Goal: Task Accomplishment & Management: Complete application form

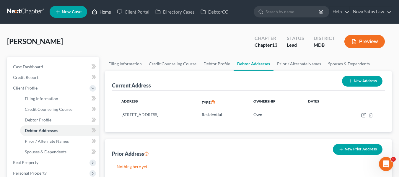
click at [101, 10] on link "Home" at bounding box center [101, 12] width 25 height 11
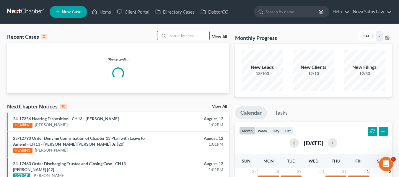
click at [171, 32] on input "search" at bounding box center [188, 35] width 41 height 9
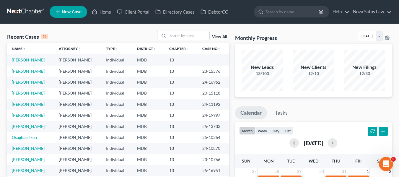
click at [27, 57] on td "[PERSON_NAME]" at bounding box center [30, 59] width 47 height 11
click at [24, 59] on link "[PERSON_NAME]" at bounding box center [28, 59] width 33 height 5
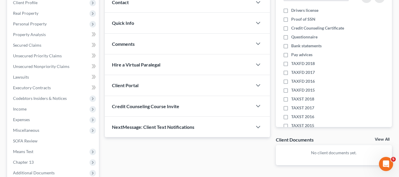
scroll to position [158, 0]
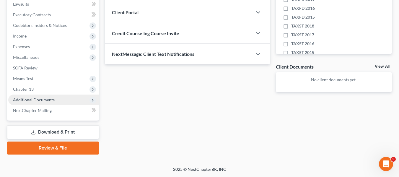
click at [28, 97] on span "Additional Documents" at bounding box center [53, 100] width 91 height 11
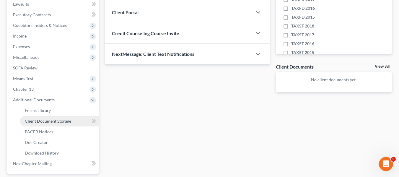
click at [43, 119] on span "Client Document Storage" at bounding box center [48, 121] width 46 height 5
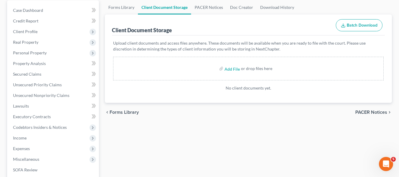
scroll to position [57, 0]
click at [230, 69] on input "file" at bounding box center [232, 68] width 14 height 11
type input "C:\fakepath\[PERSON_NAME] 15317-MD-CC-039970837.pdf"
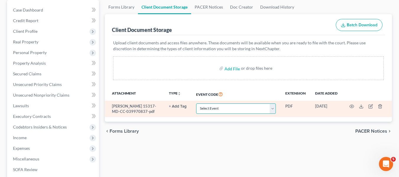
click at [272, 107] on select "Select Event Affidavit Affidavit of Adequate Protection and Lease Payments Affi…" at bounding box center [236, 108] width 80 height 10
select select "14"
click at [196, 103] on select "Select Event Affidavit Affidavit of Adequate Protection and Lease Payments Affi…" at bounding box center [236, 108] width 80 height 10
click at [352, 107] on circle "button" at bounding box center [351, 106] width 1 height 1
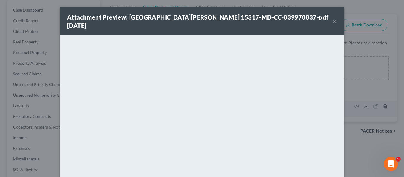
click at [332, 19] on button "×" at bounding box center [334, 21] width 4 height 7
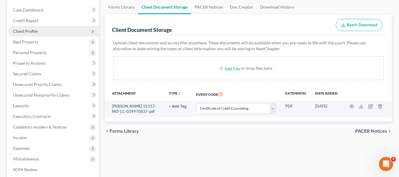
click at [31, 33] on span "Client Profile" at bounding box center [25, 31] width 25 height 5
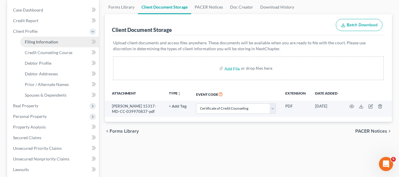
click at [36, 46] on link "Filing Information" at bounding box center [59, 42] width 79 height 11
select select "1"
select select "0"
select select "3"
select select "38"
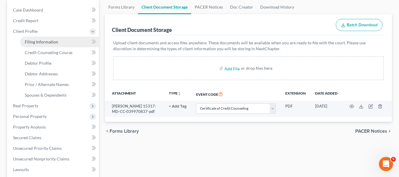
select select "0"
select select "21"
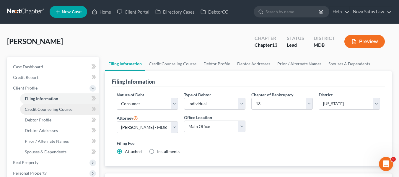
click at [39, 108] on span "Credit Counseling Course" at bounding box center [49, 109] width 48 height 5
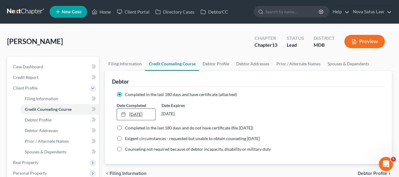
click at [139, 117] on link "[DATE]" at bounding box center [136, 114] width 38 height 11
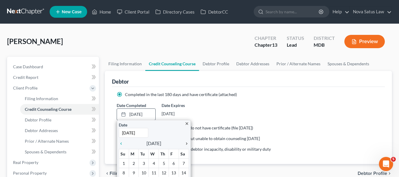
click at [185, 143] on icon "chevron_right" at bounding box center [185, 143] width 8 height 5
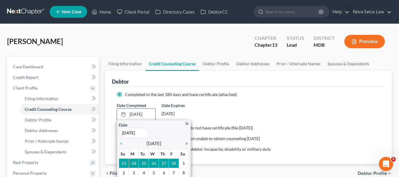
click at [185, 143] on icon "chevron_right" at bounding box center [185, 143] width 8 height 5
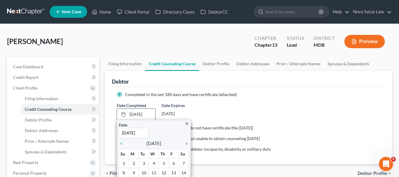
click at [185, 143] on icon "chevron_right" at bounding box center [185, 143] width 8 height 5
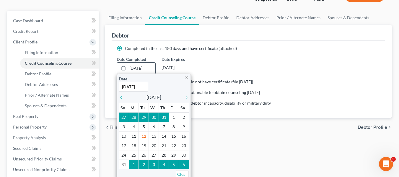
scroll to position [46, 0]
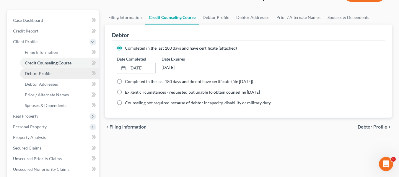
click at [53, 74] on link "Debtor Profile" at bounding box center [59, 73] width 79 height 11
select select "0"
select select "1"
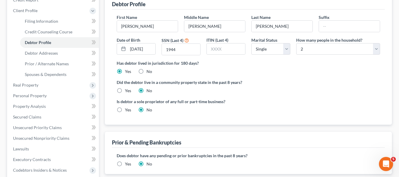
scroll to position [78, 0]
click at [275, 51] on select "Select Single Married Separated Divorced Widowed" at bounding box center [270, 49] width 39 height 12
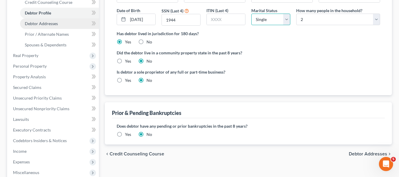
scroll to position [107, 0]
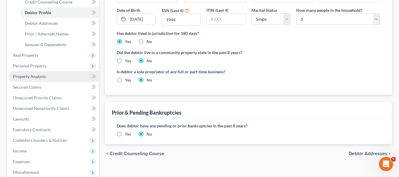
click at [47, 74] on link "Property Analysis" at bounding box center [53, 76] width 91 height 11
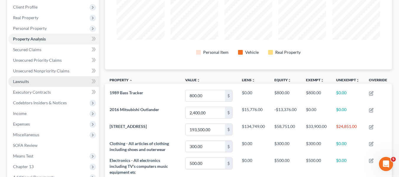
scroll to position [80, 0]
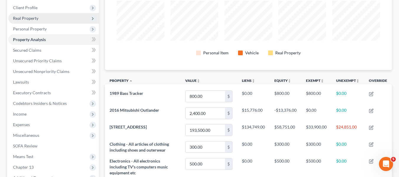
click at [27, 20] on span "Real Property" at bounding box center [25, 18] width 25 height 5
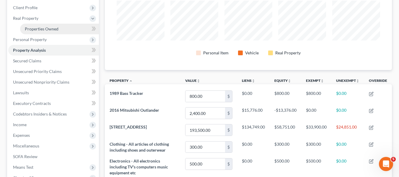
click at [36, 28] on span "Properties Owned" at bounding box center [42, 28] width 34 height 5
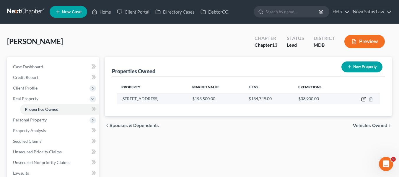
click at [363, 98] on icon "button" at bounding box center [363, 99] width 5 height 5
select select "21"
select select "3"
select select "1"
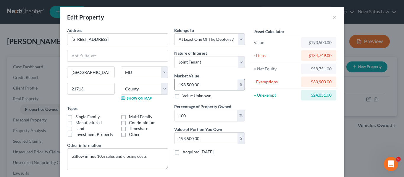
click at [197, 83] on input "193,500.00" at bounding box center [205, 84] width 63 height 11
type input "1"
type input "1.00"
type input "18"
type input "18.00"
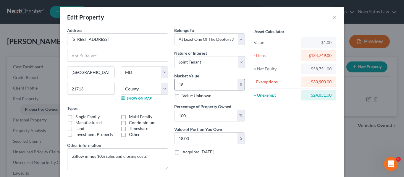
type input "189"
type input "189.00"
type input "1899"
type input "1,899.00"
type input "1,8990"
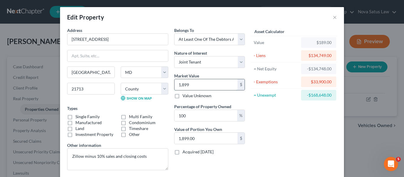
type input "18,990.00"
type input "18,9900"
type input "189,900.00"
type input "189,900"
click at [194, 114] on input "100" at bounding box center [205, 115] width 63 height 11
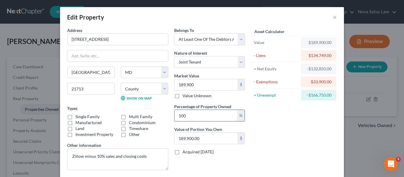
scroll to position [84, 0]
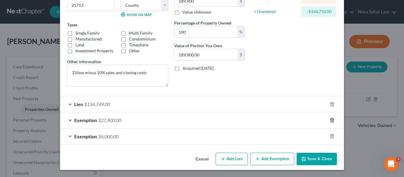
click at [330, 120] on icon "button" at bounding box center [332, 120] width 5 height 5
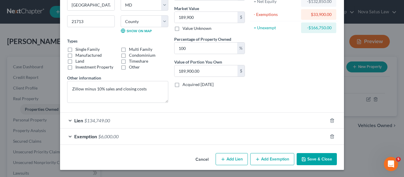
scroll to position [67, 0]
click at [330, 135] on icon "button" at bounding box center [331, 136] width 3 height 4
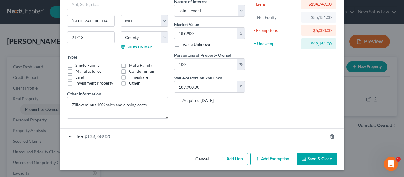
scroll to position [51, 0]
click at [311, 157] on button "Save & Close" at bounding box center [316, 159] width 40 height 12
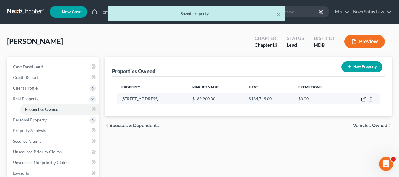
click at [364, 98] on icon "button" at bounding box center [364, 98] width 3 height 3
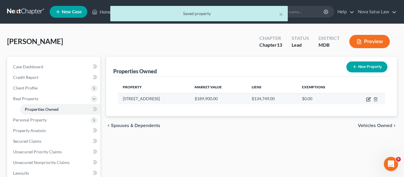
select select "21"
select select "3"
select select "1"
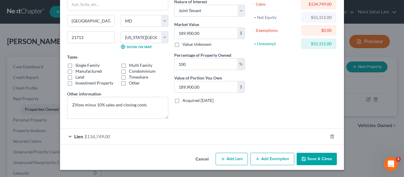
click at [266, 159] on button "Add Exemption" at bounding box center [272, 159] width 44 height 12
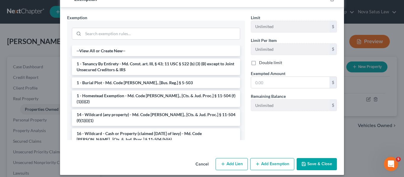
scroll to position [207, 0]
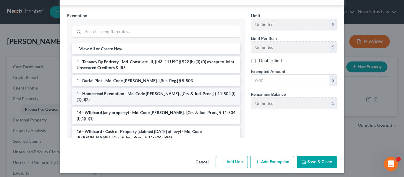
click at [129, 94] on li "1 - Homestead Exemption - Md. Code [PERSON_NAME]., [Cts. & Jud. Proc.] § 11-504…" at bounding box center [156, 96] width 168 height 17
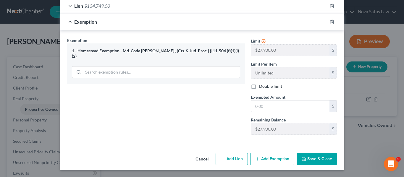
scroll to position [182, 0]
click at [268, 105] on input "text" at bounding box center [290, 105] width 78 height 11
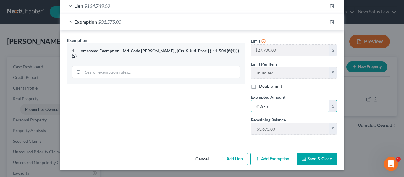
type input "31,575"
click at [309, 159] on button "Save & Close" at bounding box center [316, 159] width 40 height 12
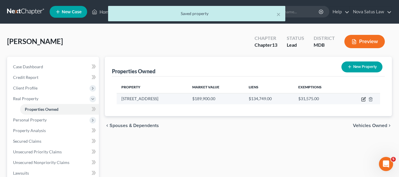
click at [363, 99] on icon "button" at bounding box center [363, 99] width 5 height 5
select select "21"
select select "3"
select select "1"
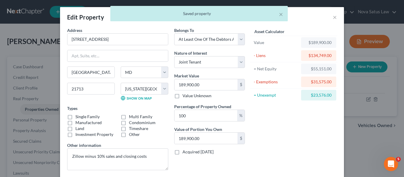
scroll to position [67, 0]
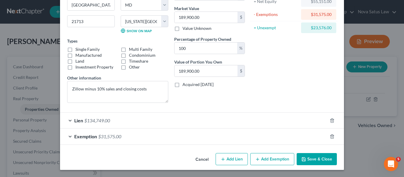
click at [256, 160] on icon "button" at bounding box center [257, 159] width 5 height 5
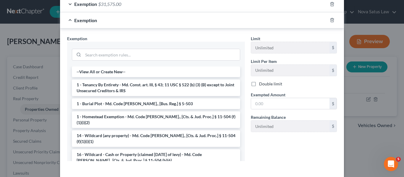
scroll to position [200, 0]
click at [142, 149] on li "16 - Wildcard - Cash or Property (claimed [DATE] of levy) - Md. Code [PERSON_NA…" at bounding box center [156, 157] width 168 height 17
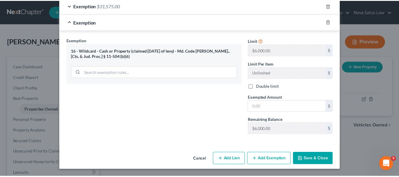
scroll to position [198, 0]
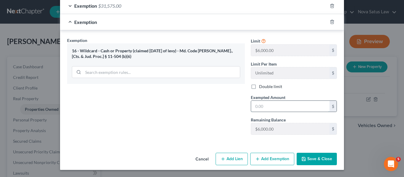
click at [309, 106] on input "text" at bounding box center [290, 106] width 78 height 11
type input "6,000"
click at [309, 157] on button "Save & Close" at bounding box center [316, 159] width 40 height 12
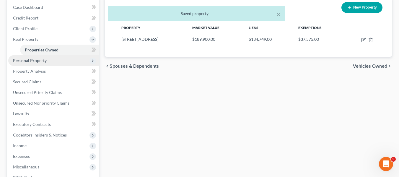
scroll to position [60, 0]
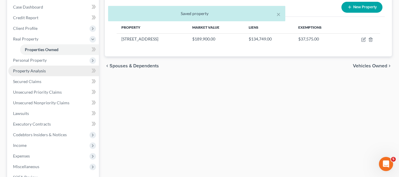
click at [43, 74] on link "Property Analysis" at bounding box center [53, 71] width 91 height 11
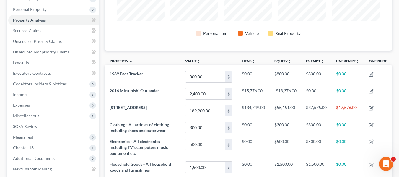
scroll to position [100, 0]
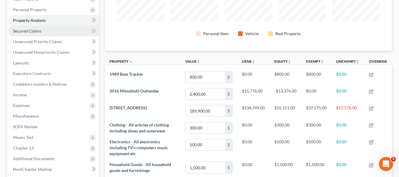
click at [44, 27] on link "Secured Claims" at bounding box center [53, 31] width 91 height 11
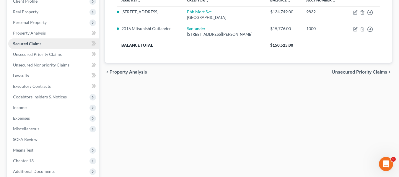
scroll to position [87, 0]
click at [44, 49] on link "Unsecured Priority Claims" at bounding box center [53, 54] width 91 height 11
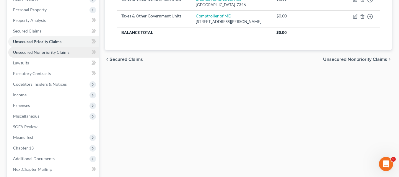
scroll to position [100, 0]
click at [42, 56] on link "Unsecured Nonpriority Claims" at bounding box center [53, 52] width 91 height 11
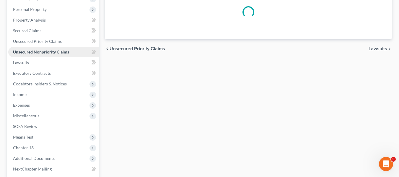
scroll to position [27, 0]
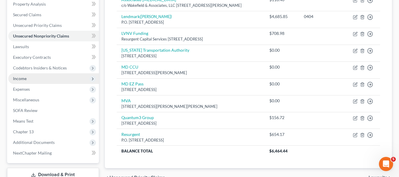
click at [28, 75] on span "Income" at bounding box center [53, 78] width 91 height 11
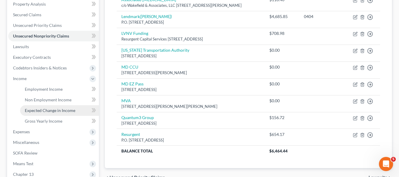
click at [40, 110] on span "Expected Change in Income" at bounding box center [50, 110] width 51 height 5
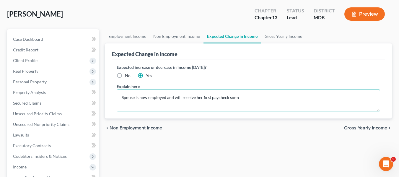
click at [135, 97] on textarea "Spouse is now employed and will receive her first paycheck soon" at bounding box center [249, 101] width 264 height 22
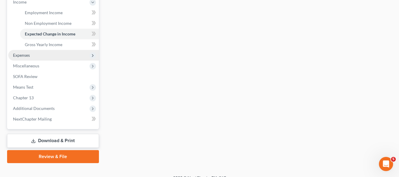
type textarea "Domestic partner is now employed and will receive her first paycheck soon"
click at [38, 58] on span "Expenses" at bounding box center [53, 55] width 91 height 11
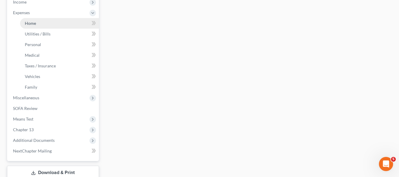
click at [40, 21] on link "Home" at bounding box center [59, 23] width 79 height 11
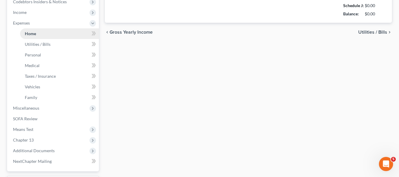
type input "698.00"
type input "0.00"
radio input "true"
type input "0.00"
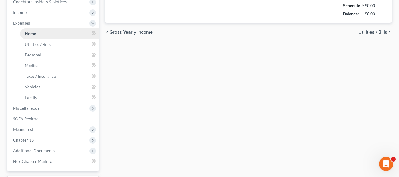
type input "0.00"
type input "100.00"
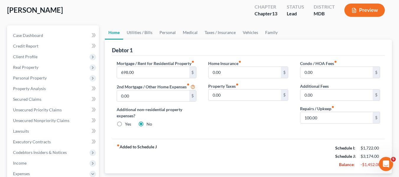
scroll to position [5, 0]
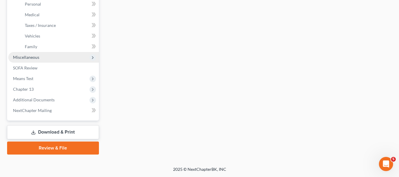
click at [19, 59] on span "Miscellaneous" at bounding box center [26, 57] width 26 height 5
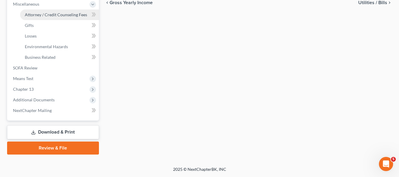
click at [49, 16] on span "Attorney / Credit Counseling Fees" at bounding box center [56, 14] width 62 height 5
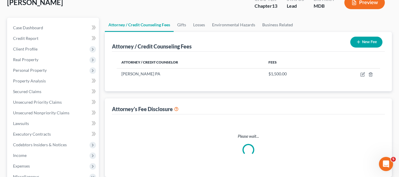
scroll to position [6, 0]
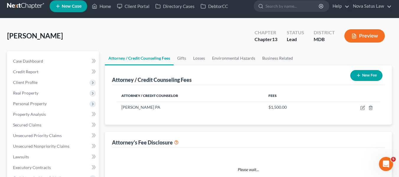
select select "2"
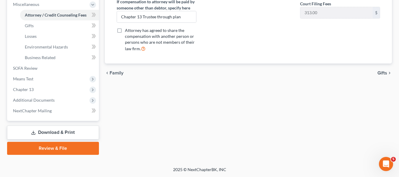
scroll to position [212, 0]
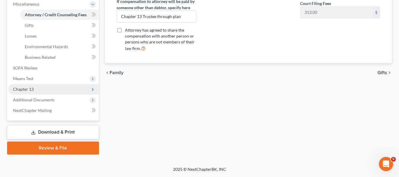
click at [24, 88] on span "Chapter 13" at bounding box center [23, 89] width 21 height 5
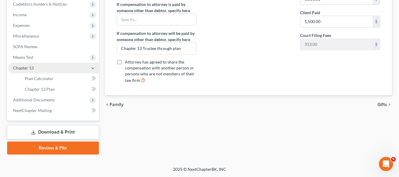
scroll to position [180, 0]
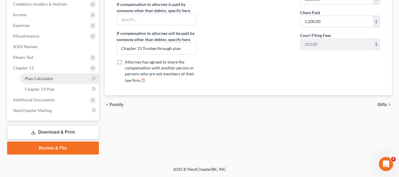
click at [51, 79] on span "Plan Calculator" at bounding box center [39, 78] width 29 height 5
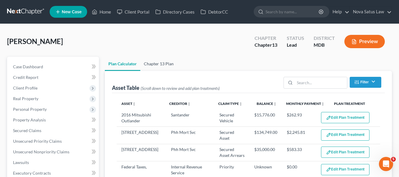
select select "59"
click at [157, 63] on link "Chapter 13 Plan" at bounding box center [158, 64] width 37 height 14
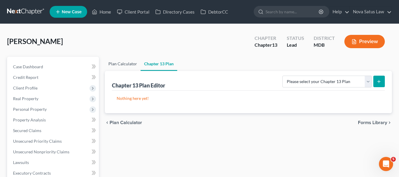
click at [123, 62] on link "Plan Calculator" at bounding box center [123, 64] width 36 height 14
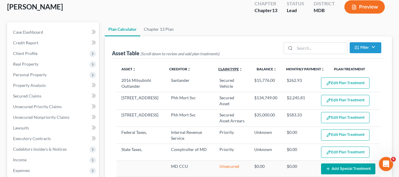
scroll to position [35, 0]
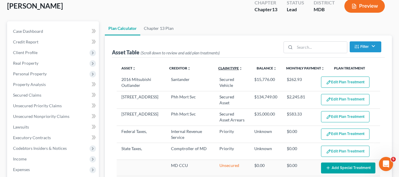
select select "59"
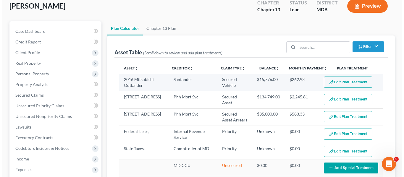
scroll to position [0, 0]
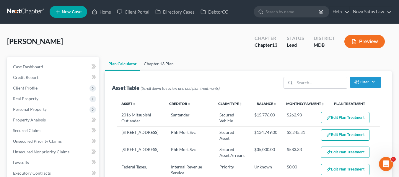
click at [164, 64] on link "Chapter 13 Plan" at bounding box center [158, 64] width 37 height 14
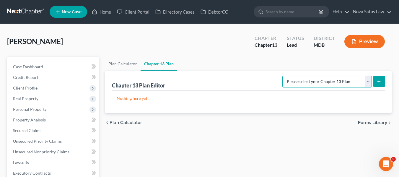
click at [339, 78] on select "Please select your Chapter 13 Plan District of [US_STATE][GEOGRAPHIC_DATA] of […" at bounding box center [328, 82] width 90 height 12
select select "1"
click at [285, 76] on select "Please select your Chapter 13 Plan District of [US_STATE][GEOGRAPHIC_DATA] of […" at bounding box center [328, 82] width 90 height 12
click at [378, 83] on icon "submit" at bounding box center [379, 81] width 5 height 5
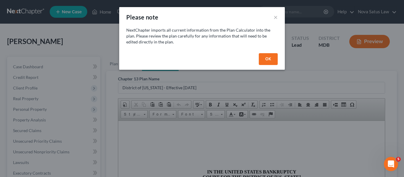
click at [268, 57] on button "OK" at bounding box center [268, 59] width 19 height 12
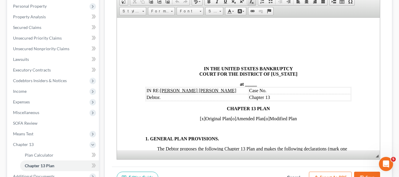
scroll to position [103, 0]
click at [245, 85] on span "_____" at bounding box center [251, 83] width 12 height 5
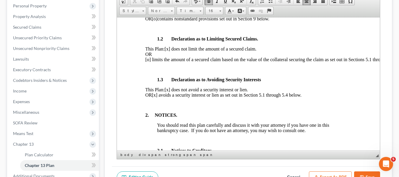
scroll to position [181, 0]
click at [173, 97] on span "[x] avoids a security interest or lien as set out in Section 5.1 through 5.4 be…" at bounding box center [227, 94] width 150 height 5
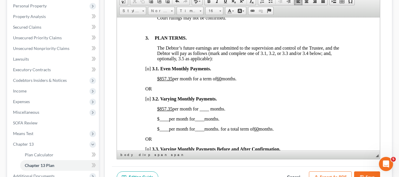
scroll to position [402, 0]
click at [159, 81] on u "$857.35" at bounding box center [164, 78] width 15 height 5
click at [208, 81] on u "60" at bounding box center [206, 78] width 5 height 5
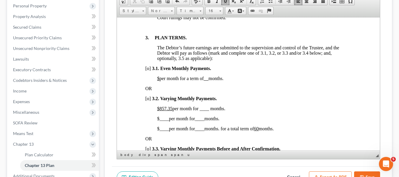
click at [147, 101] on span "[o]" at bounding box center [148, 98] width 6 height 5
click at [159, 111] on u "$857.35" at bounding box center [164, 108] width 15 height 5
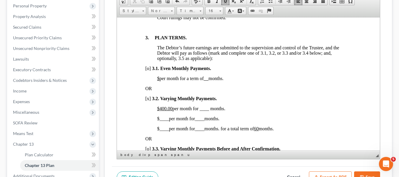
click at [200, 111] on span "$400.00 per month for ____ months." at bounding box center [191, 108] width 68 height 5
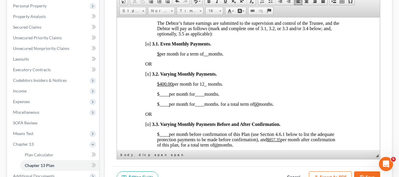
click at [159, 96] on span "____" at bounding box center [163, 93] width 9 height 5
click at [205, 96] on span "____" at bounding box center [206, 93] width 9 height 5
click at [157, 106] on span "$ ____ per month for ____ months. for a total term of 60 months." at bounding box center [215, 103] width 117 height 5
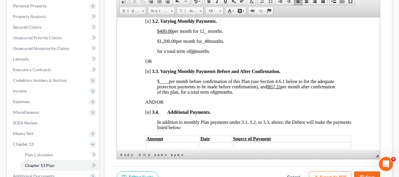
scroll to position [481, 0]
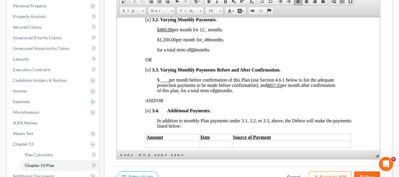
click at [269, 87] on u "$857.35" at bounding box center [274, 85] width 14 height 4
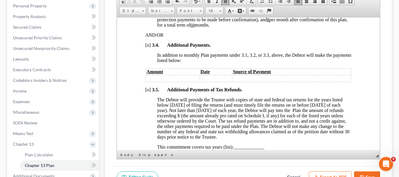
scroll to position [546, 0]
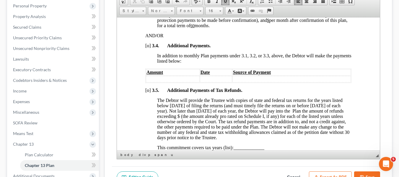
click at [194, 28] on u "60" at bounding box center [192, 25] width 4 height 4
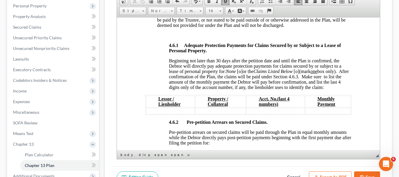
scroll to position [966, 0]
click at [239, 73] on span "[o]" at bounding box center [240, 70] width 6 height 5
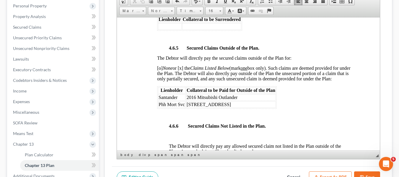
scroll to position [1285, 0]
click at [159, 106] on span "Phh Mort Svc" at bounding box center [171, 103] width 26 height 5
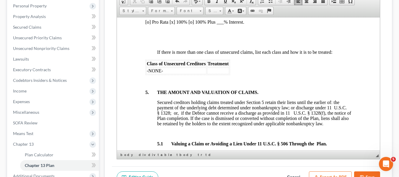
scroll to position [1505, 0]
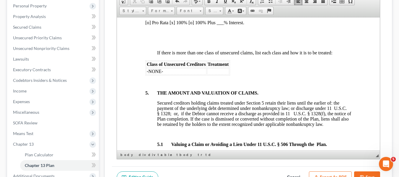
click at [147, 25] on p "[o] Pro Rata [x] 100% [o] 100% Plus ___% Interest." at bounding box center [248, 22] width 206 height 5
click at [171, 25] on p "[x] Pro Rata [x] 100% [o] 100% Plus ___% Interest." at bounding box center [248, 22] width 206 height 5
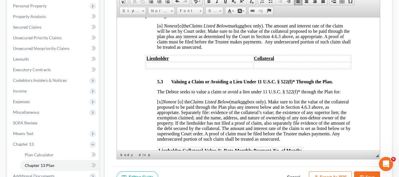
scroll to position [1752, 0]
click at [158, 28] on span "[o]" at bounding box center [160, 25] width 6 height 5
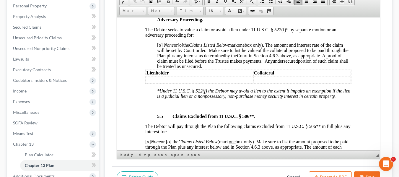
scroll to position [1912, 0]
click at [159, 47] on span "[o]" at bounding box center [160, 44] width 6 height 5
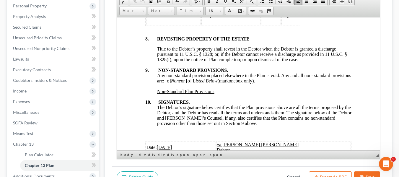
scroll to position [2220, 0]
click at [188, 83] on span "Any non-standard provision placed elsewhere in the Plan is void. Any and all no…" at bounding box center [254, 77] width 194 height 10
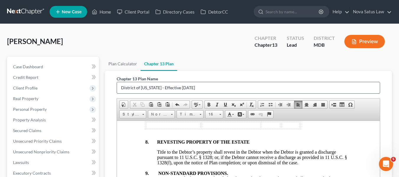
click at [193, 84] on input "District of [US_STATE] - Effective [DATE]" at bounding box center [248, 87] width 263 height 11
type input "D"
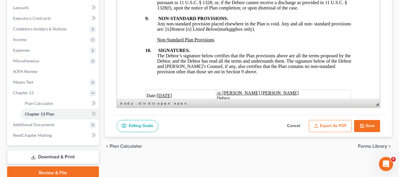
type input "original plan"
click at [331, 124] on button "Export as PDF" at bounding box center [330, 126] width 43 height 12
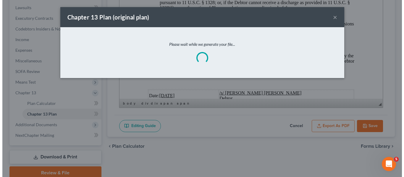
scroll to position [2199, 0]
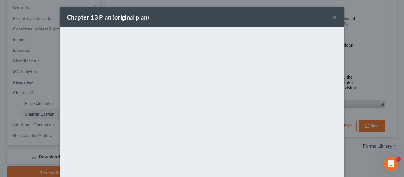
click at [172, 20] on div "Chapter 13 Plan (original plan) ×" at bounding box center [202, 17] width 284 height 20
click at [332, 19] on button "×" at bounding box center [334, 17] width 4 height 7
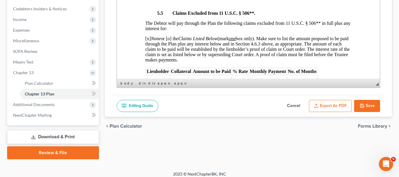
scroll to position [180, 0]
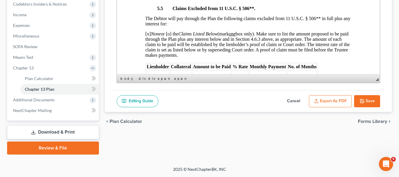
click at [362, 102] on icon "button" at bounding box center [362, 101] width 5 height 5
select select "1"
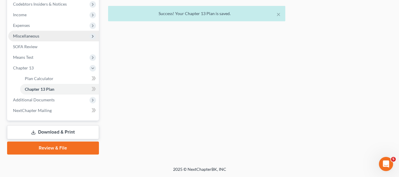
click at [44, 35] on span "Miscellaneous" at bounding box center [53, 36] width 91 height 11
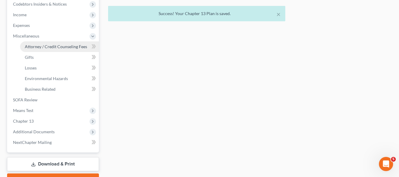
click at [50, 45] on span "Attorney / Credit Counseling Fees" at bounding box center [56, 46] width 62 height 5
select select "2"
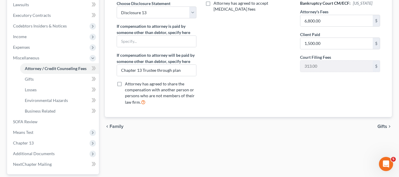
scroll to position [212, 0]
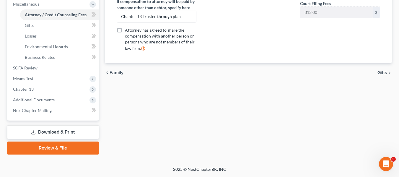
click at [64, 146] on link "Review & File" at bounding box center [53, 148] width 92 height 13
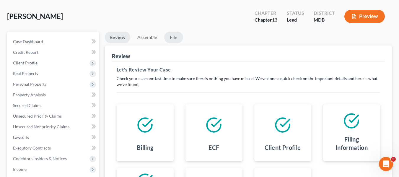
scroll to position [25, 0]
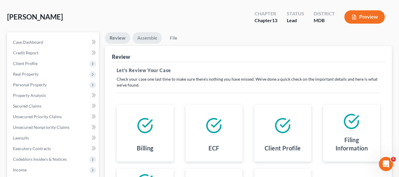
click at [149, 38] on link "Assemble" at bounding box center [147, 38] width 29 height 12
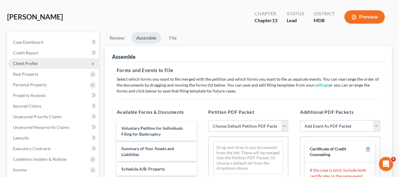
click at [26, 61] on span "Client Profile" at bounding box center [25, 63] width 25 height 5
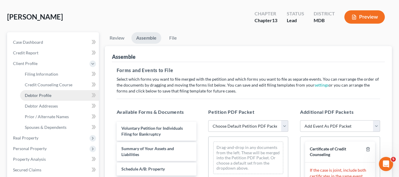
click at [43, 97] on span "Debtor Profile" at bounding box center [38, 95] width 27 height 5
select select "0"
select select "1"
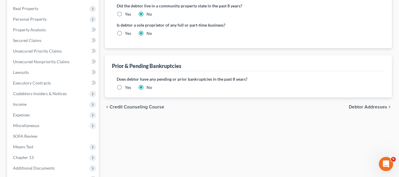
scroll to position [154, 0]
click at [125, 86] on label "Yes" at bounding box center [128, 87] width 6 height 6
click at [127, 86] on input "Yes" at bounding box center [129, 86] width 4 height 4
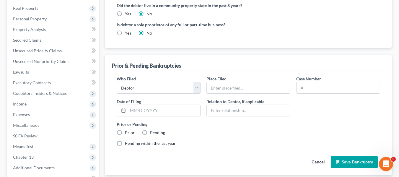
scroll to position [175, 0]
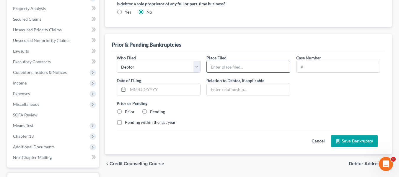
click at [216, 64] on input "text" at bounding box center [248, 66] width 83 height 11
type input "MD"
click at [299, 64] on input "text" at bounding box center [338, 66] width 83 height 11
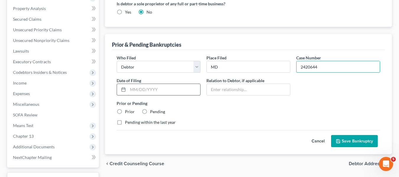
type input "2420644"
click at [162, 86] on input "text" at bounding box center [164, 89] width 72 height 11
type input "[DATE]"
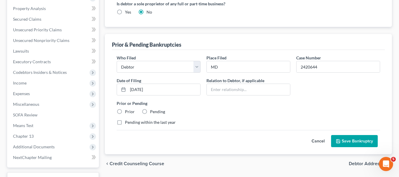
click at [125, 111] on label "Prior" at bounding box center [130, 112] width 10 height 6
click at [127, 111] on input "Prior" at bounding box center [129, 111] width 4 height 4
radio input "true"
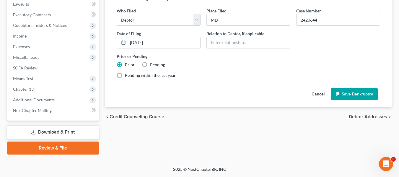
click at [352, 91] on button "Save Bankruptcy" at bounding box center [354, 94] width 47 height 12
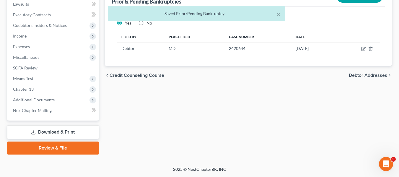
click at [64, 131] on link "Download & Print" at bounding box center [53, 132] width 92 height 14
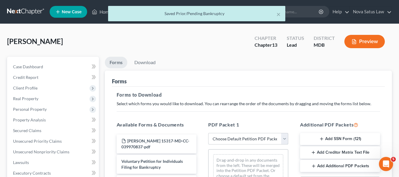
click at [232, 139] on select "Choose Default Petition PDF Packet Complete Bankruptcy Petition (all forms and …" at bounding box center [248, 139] width 80 height 12
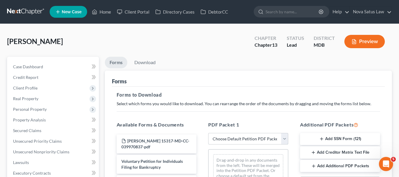
select select "0"
click at [208, 133] on select "Choose Default Petition PDF Packet Complete Bankruptcy Petition (all forms and …" at bounding box center [248, 139] width 80 height 12
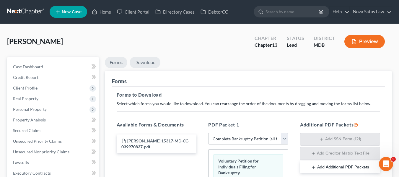
click at [143, 62] on link "Download" at bounding box center [145, 63] width 31 height 12
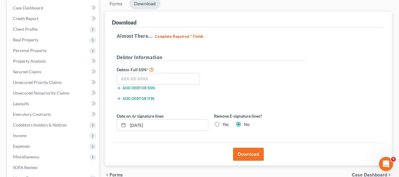
scroll to position [59, 0]
click at [121, 77] on input "text" at bounding box center [159, 79] width 84 height 12
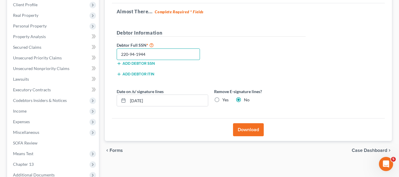
scroll to position [84, 0]
type input "220-94-1944"
click at [244, 128] on button "Download" at bounding box center [248, 129] width 31 height 13
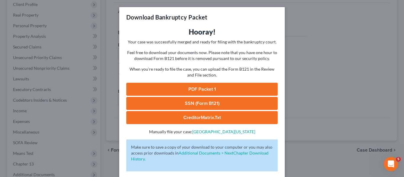
click at [194, 88] on link "PDF Packet 1" at bounding box center [201, 89] width 151 height 13
click at [340, 56] on div "Download Bankruptcy Packet Hooray! Your case was successfully merged and ready …" at bounding box center [202, 88] width 404 height 177
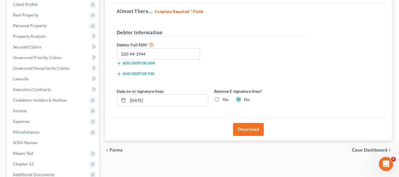
scroll to position [158, 0]
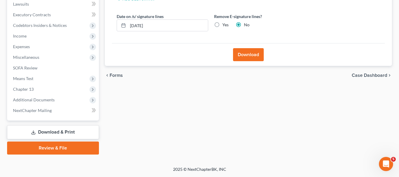
click at [35, 146] on link "Review & File" at bounding box center [53, 148] width 92 height 13
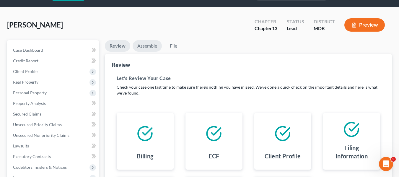
scroll to position [16, 0]
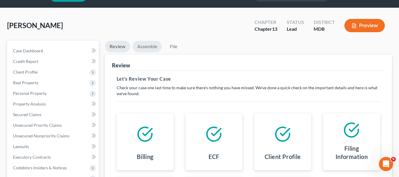
click at [144, 45] on link "Assemble" at bounding box center [147, 47] width 29 height 12
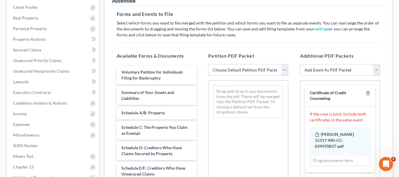
scroll to position [82, 0]
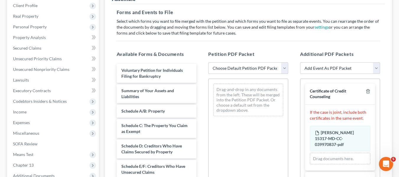
click at [223, 68] on select "Choose Default Petition PDF Packet Emergency Filing (Voluntary Petition and Cre…" at bounding box center [248, 68] width 80 height 12
select select "1"
click at [208, 62] on select "Choose Default Petition PDF Packet Emergency Filing (Voluntary Petition and Cre…" at bounding box center [248, 68] width 80 height 12
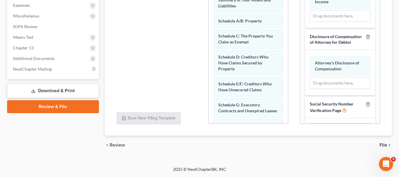
scroll to position [121, 0]
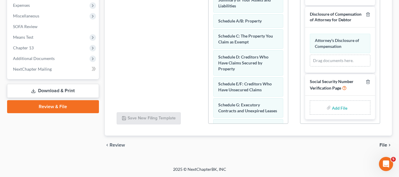
click at [334, 108] on input "file" at bounding box center [339, 107] width 14 height 11
type input "C:\fakepath\SSN.pdf"
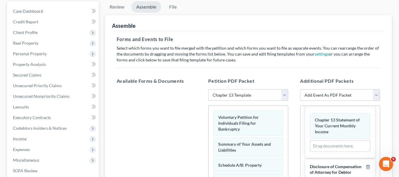
scroll to position [0, 0]
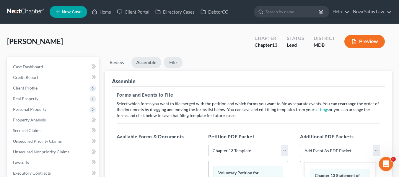
click at [174, 62] on link "File" at bounding box center [173, 63] width 19 height 12
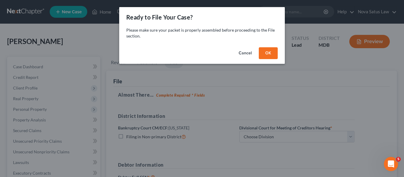
click at [266, 51] on button "OK" at bounding box center [268, 53] width 19 height 12
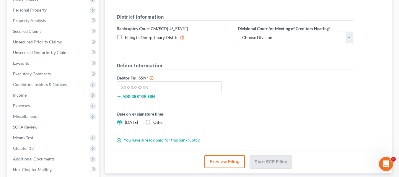
scroll to position [101, 0]
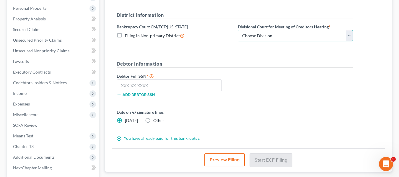
click at [262, 36] on select "Choose Division Baltimore Greenbelt" at bounding box center [295, 36] width 115 height 12
select select "1"
click at [238, 30] on select "Choose Division Baltimore Greenbelt" at bounding box center [295, 36] width 115 height 12
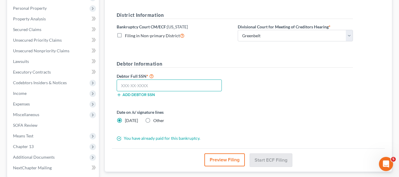
click at [128, 84] on input "text" at bounding box center [169, 85] width 105 height 12
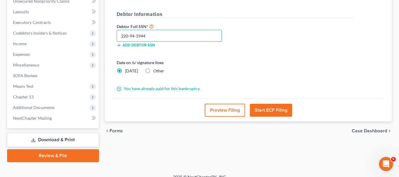
scroll to position [158, 0]
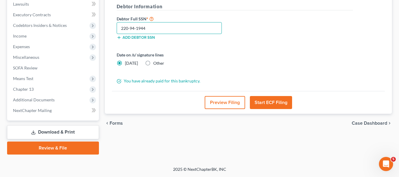
type input "220-94-1944"
click at [262, 102] on button "Start ECF Filing" at bounding box center [271, 102] width 42 height 13
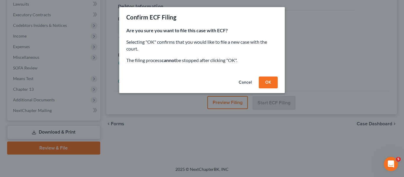
click at [265, 83] on button "OK" at bounding box center [268, 83] width 19 height 12
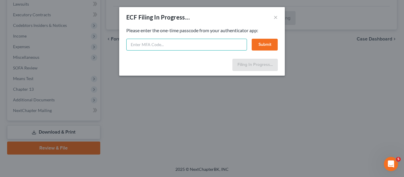
click at [178, 46] on input "text" at bounding box center [186, 45] width 121 height 12
type input "360074"
click at [260, 45] on button "Submit" at bounding box center [264, 45] width 26 height 12
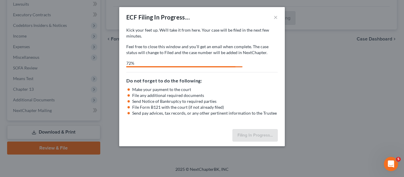
select select "1"
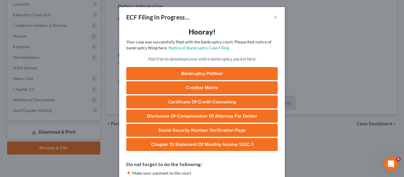
click at [312, 27] on div "ECF Filing In Progress... × Hooray! Your case was successfully filed with the b…" at bounding box center [202, 88] width 404 height 177
click at [330, 39] on div "ECF Filing In Progress... × Hooray! Your case was successfully filed with the b…" at bounding box center [202, 88] width 404 height 177
click at [273, 19] on button "×" at bounding box center [275, 17] width 4 height 7
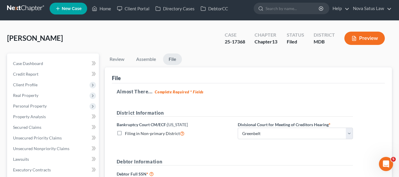
scroll to position [0, 0]
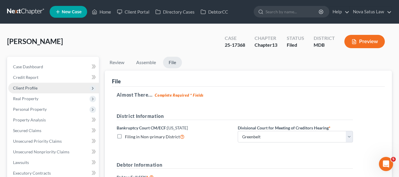
click at [25, 90] on span "Client Profile" at bounding box center [53, 88] width 91 height 11
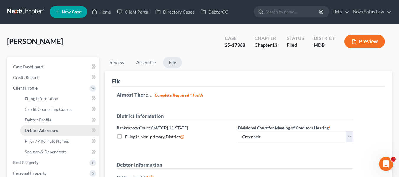
click at [37, 129] on span "Debtor Addresses" at bounding box center [41, 130] width 33 height 5
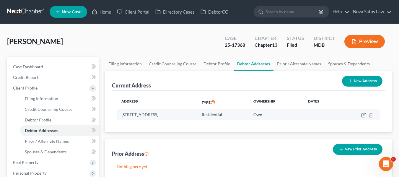
click at [122, 113] on td "[STREET_ADDRESS]" at bounding box center [157, 114] width 80 height 11
drag, startPoint x: 122, startPoint y: 113, endPoint x: 218, endPoint y: 112, distance: 96.3
click at [197, 112] on td "[STREET_ADDRESS]" at bounding box center [157, 114] width 80 height 11
copy td "[STREET_ADDRESS]"
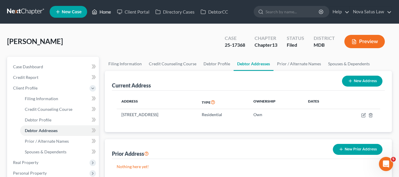
click at [107, 11] on link "Home" at bounding box center [101, 12] width 25 height 11
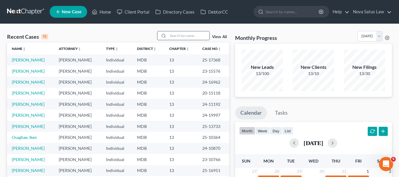
click at [179, 37] on input "search" at bounding box center [188, 35] width 41 height 9
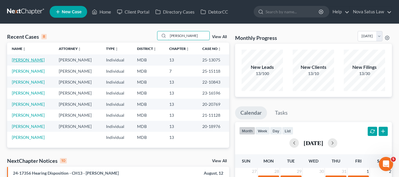
type input "[PERSON_NAME]"
click at [24, 59] on link "[PERSON_NAME]" at bounding box center [28, 59] width 33 height 5
